Goal: Book appointment/travel/reservation

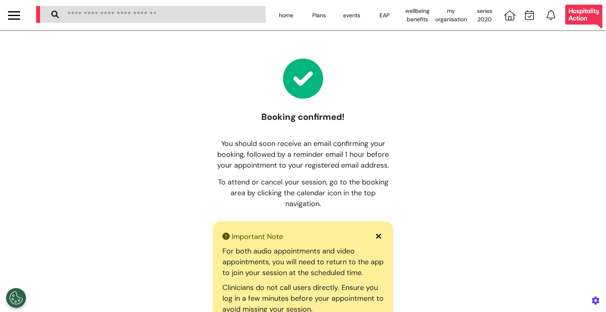
select select "**"
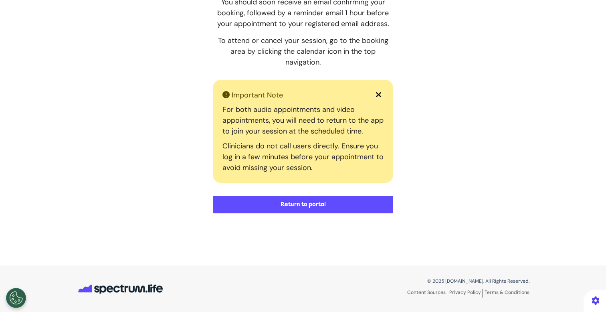
click at [320, 207] on button "Return to portal" at bounding box center [303, 205] width 180 height 18
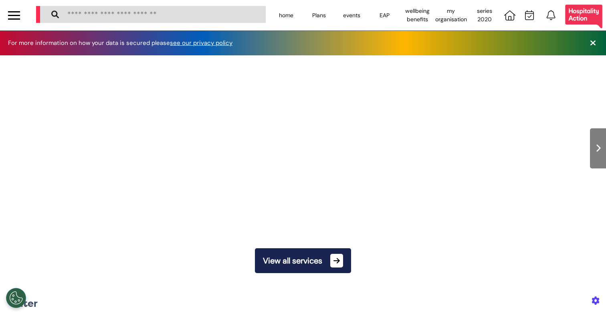
scroll to position [0, 303]
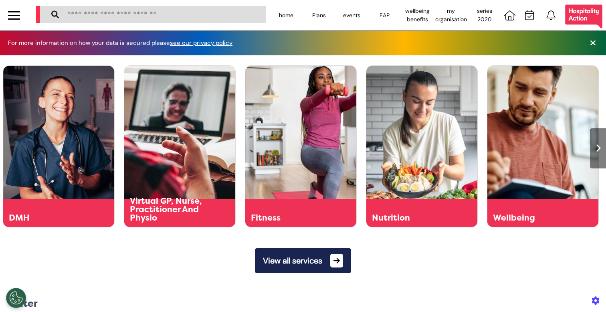
click at [317, 259] on button "View all services" at bounding box center [303, 260] width 96 height 25
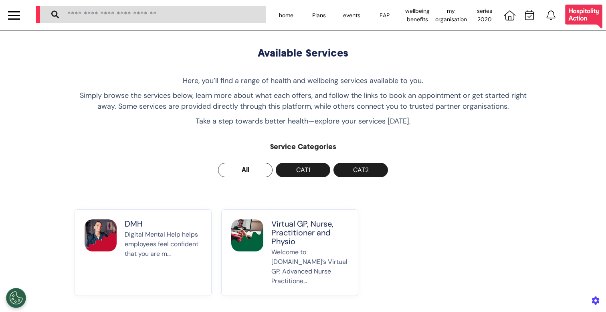
click at [313, 257] on p "Welcome to [DOMAIN_NAME]’s Virtual GP, Advanced Nurse Practitione..." at bounding box center [309, 266] width 77 height 38
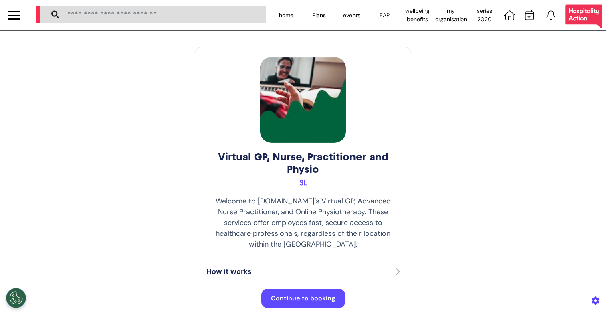
scroll to position [2, 0]
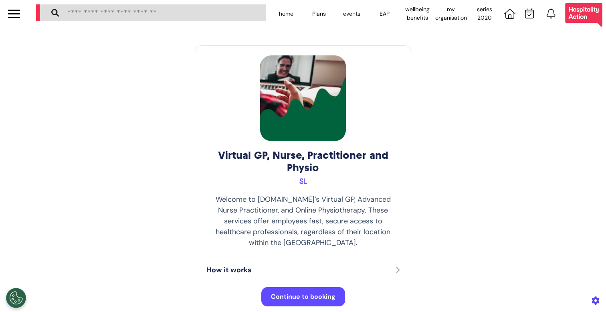
click at [303, 292] on span "Continue to booking" at bounding box center [303, 296] width 65 height 8
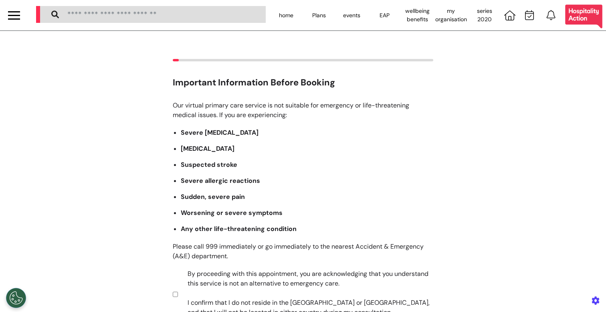
scroll to position [101, 0]
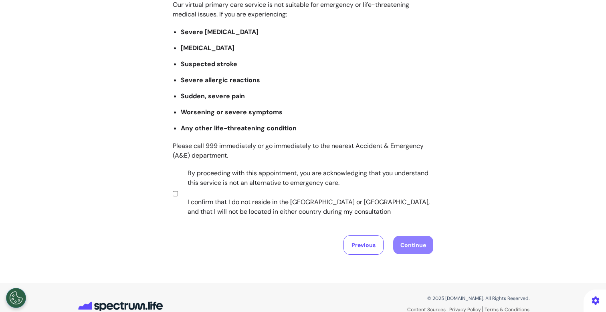
click at [270, 209] on label "By proceeding with this appointment, you are acknowledging that you understand …" at bounding box center [305, 192] width 251 height 48
click at [417, 251] on button "Continue" at bounding box center [413, 245] width 40 height 18
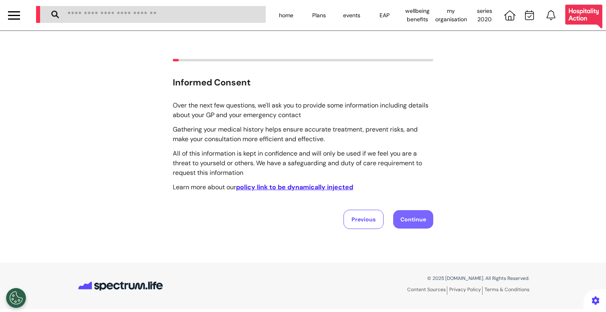
click at [412, 223] on button "Continue" at bounding box center [413, 219] width 40 height 18
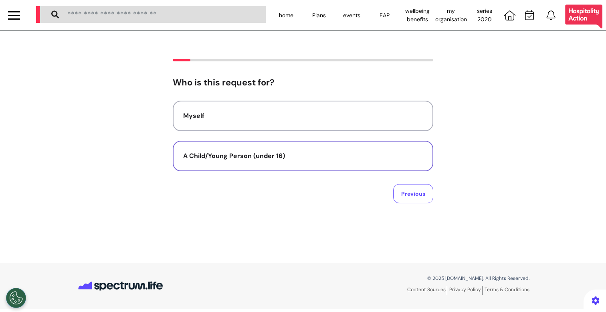
click at [269, 160] on div "A Child/Young Person (under 16)" at bounding box center [303, 156] width 240 height 10
select select "******"
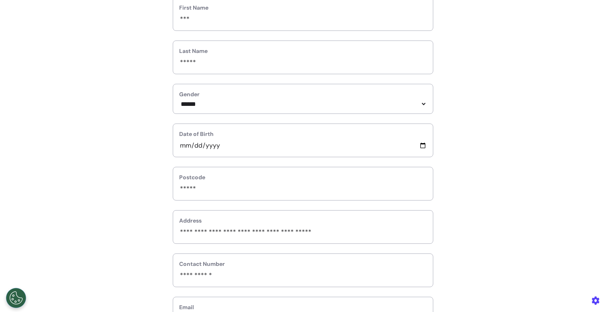
scroll to position [264, 0]
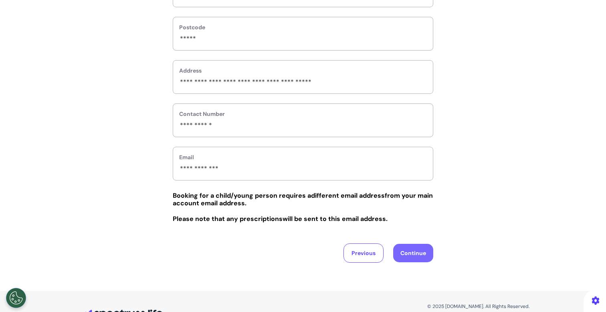
click at [403, 256] on button "Continue" at bounding box center [413, 253] width 40 height 18
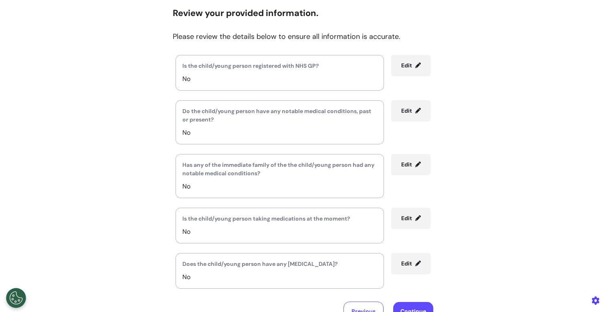
scroll to position [153, 0]
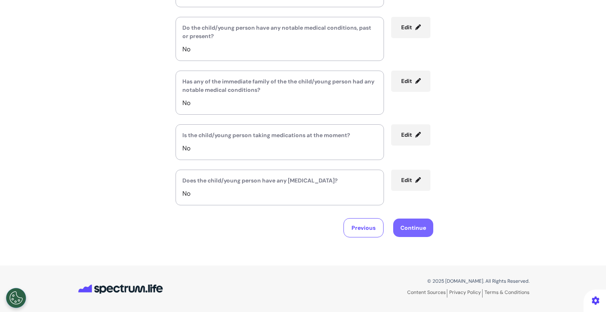
click at [419, 227] on button "Continue" at bounding box center [413, 227] width 40 height 18
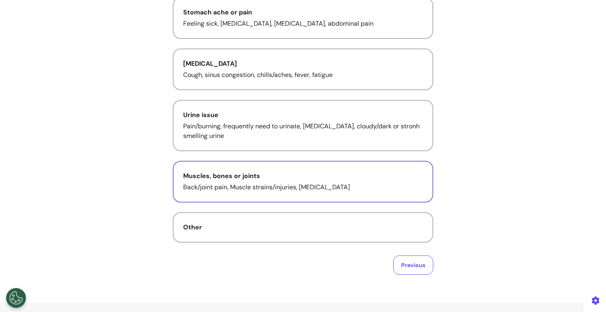
scroll to position [192, 0]
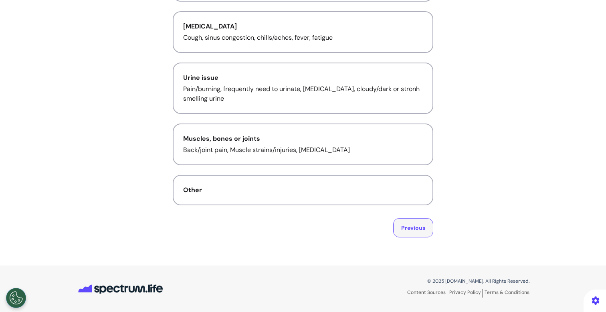
click at [411, 230] on button "Previous" at bounding box center [413, 227] width 40 height 19
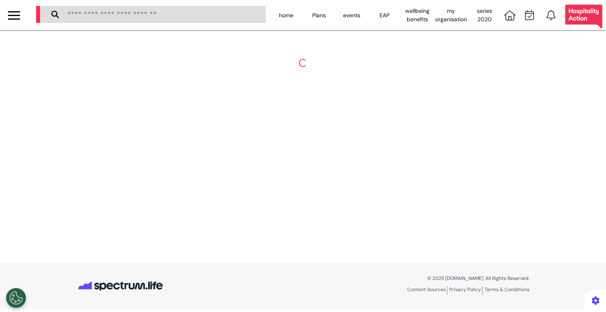
scroll to position [0, 0]
